Goal: Task Accomplishment & Management: Manage account settings

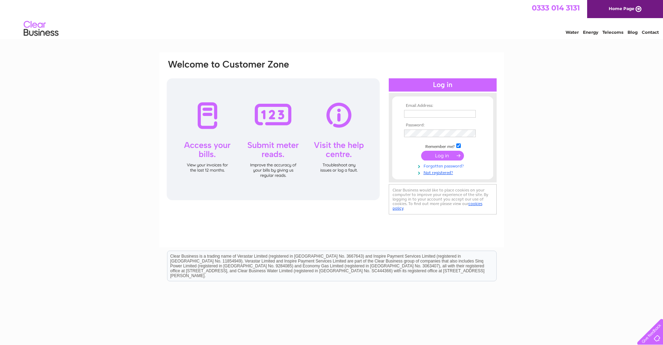
type input "Alice@twls.co.uk"
click at [442, 167] on link "Forgotten password?" at bounding box center [443, 165] width 79 height 7
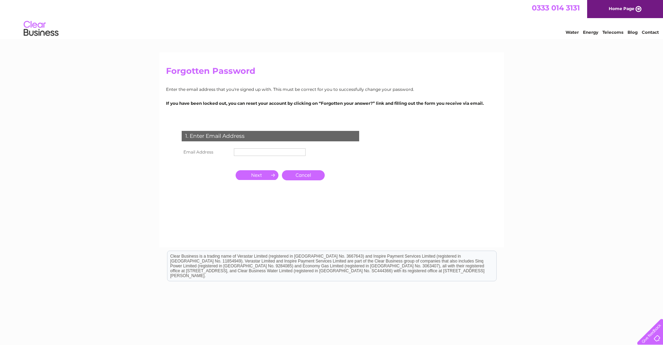
click at [253, 151] on input "text" at bounding box center [270, 152] width 72 height 8
drag, startPoint x: 221, startPoint y: 210, endPoint x: 216, endPoint y: 205, distance: 6.9
click at [219, 209] on div "1. Enter Email Address Email Address Cancel" at bounding box center [272, 169] width 212 height 90
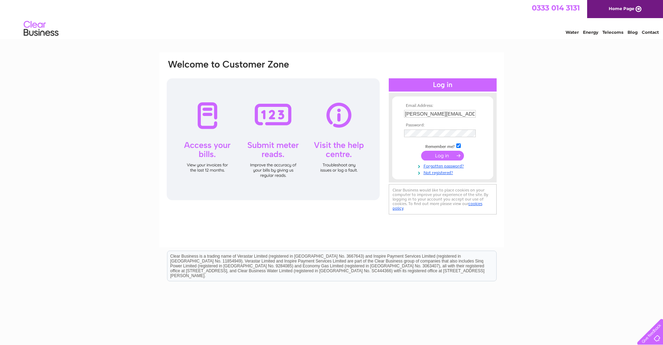
click at [458, 120] on td at bounding box center [442, 120] width 81 height 3
click at [456, 117] on input "[PERSON_NAME][EMAIL_ADDRESS][DOMAIN_NAME]" at bounding box center [440, 114] width 72 height 8
type input "ryan@twls.co.uk"
click at [442, 154] on input "submit" at bounding box center [442, 156] width 43 height 10
click at [393, 174] on form "Email Address: ryan@twls.co.uk Password:" at bounding box center [442, 142] width 101 height 79
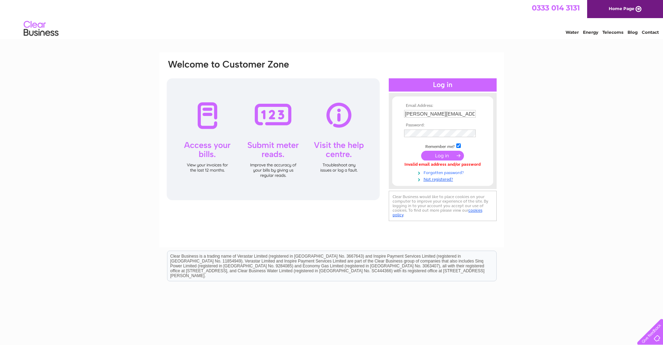
click at [433, 173] on link "Forgotten password?" at bounding box center [443, 172] width 79 height 7
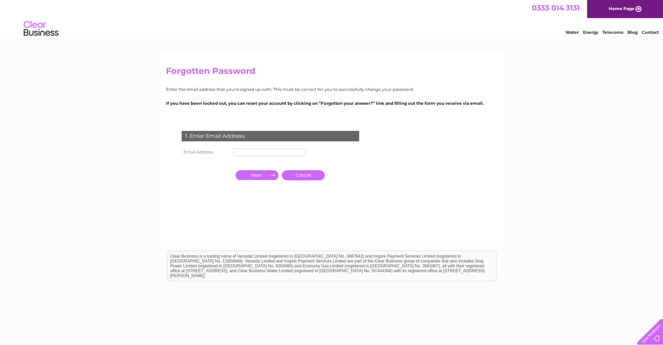
click at [257, 156] on td at bounding box center [269, 152] width 75 height 11
click at [257, 155] on input "text" at bounding box center [270, 152] width 72 height 8
click at [256, 178] on input "button" at bounding box center [257, 176] width 43 height 10
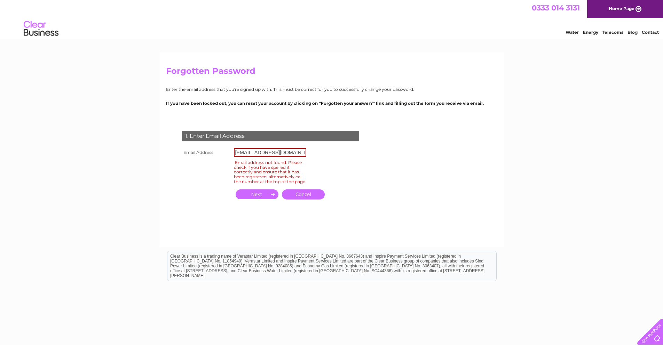
click at [243, 153] on input "ryab@twls.co.uk" at bounding box center [270, 152] width 72 height 8
type input "ryan@twls.co.uk"
click at [262, 199] on input "button" at bounding box center [257, 194] width 43 height 10
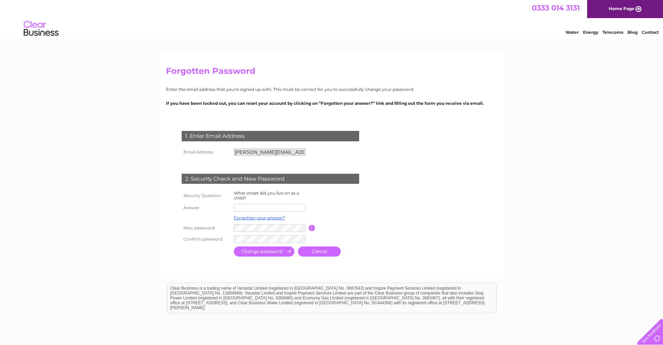
click at [268, 211] on input "text" at bounding box center [270, 208] width 72 height 8
click at [252, 208] on input "text" at bounding box center [270, 208] width 72 height 8
type input "Firwood Road"
click at [248, 255] on input "submit" at bounding box center [264, 252] width 61 height 10
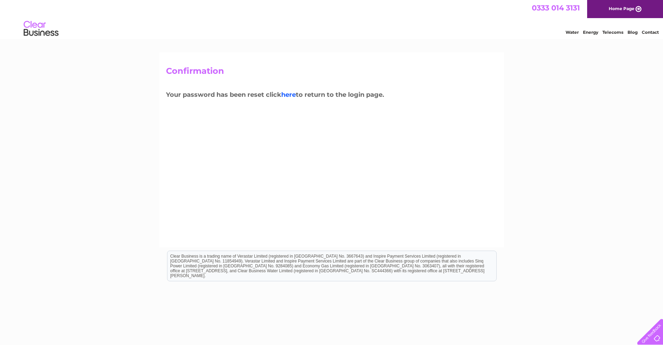
click at [293, 94] on link "here" at bounding box center [288, 95] width 15 height 8
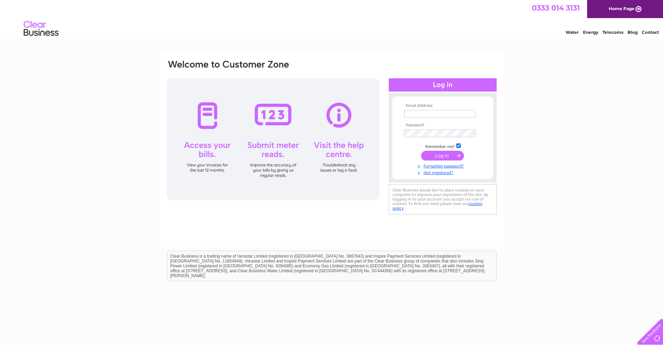
type input "ryan@twls.co.uk"
click at [279, 158] on div "Email Address: ryan@twls.co.uk Password:" at bounding box center [331, 138] width 331 height 158
click at [421, 151] on input "submit" at bounding box center [442, 156] width 43 height 10
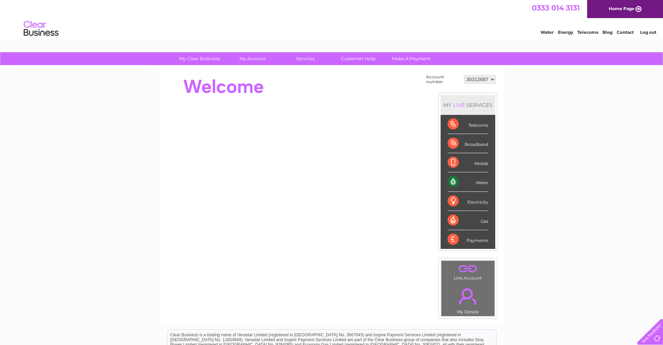
click at [478, 80] on select "30312687" at bounding box center [480, 79] width 32 height 8
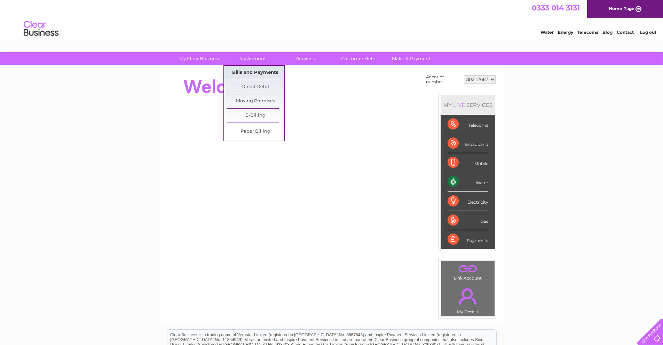
click at [249, 69] on link "Bills and Payments" at bounding box center [255, 73] width 57 height 14
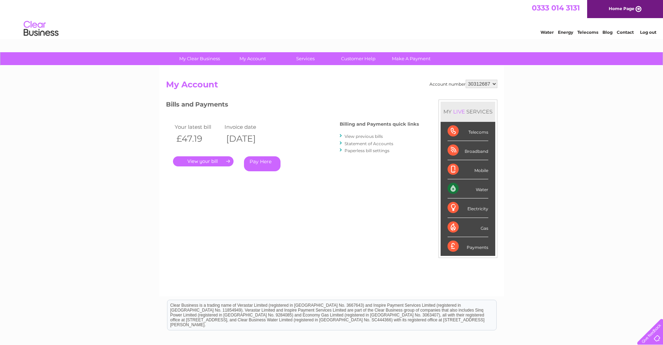
click at [200, 164] on link "." at bounding box center [203, 161] width 61 height 10
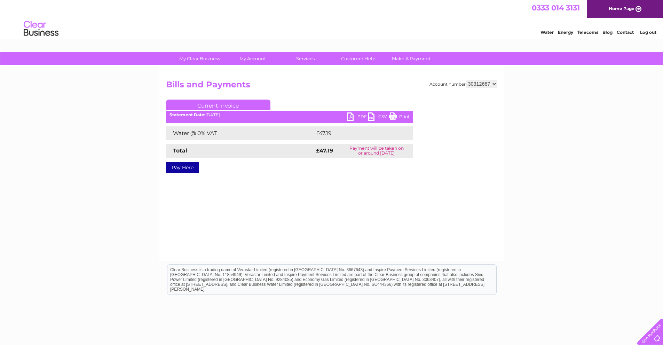
click at [353, 115] on link "PDF" at bounding box center [357, 117] width 21 height 10
drag, startPoint x: 166, startPoint y: 133, endPoint x: 218, endPoint y: 137, distance: 52.7
click at [218, 137] on td "Water @ 0% VAT" at bounding box center [240, 133] width 148 height 14
copy td "Water @ 0% VAT"
